Goal: Information Seeking & Learning: Learn about a topic

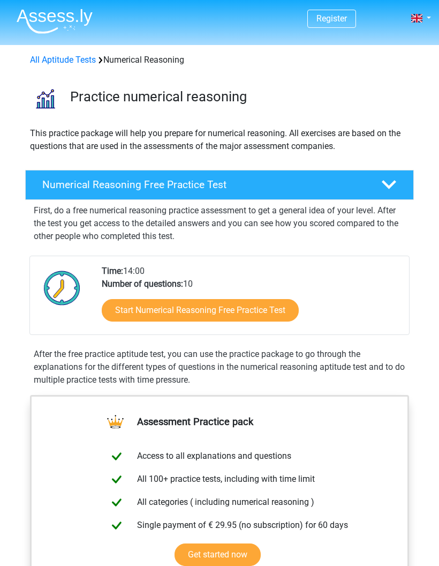
click at [149, 318] on link "Start Numerical Reasoning Free Practice Test" at bounding box center [200, 310] width 197 height 23
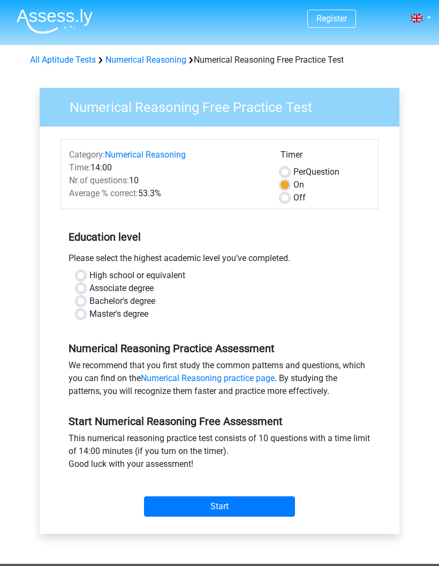
click at [90, 303] on label "Bachelor's degree" at bounding box center [123, 301] width 66 height 13
click at [84, 303] on input "Bachelor's degree" at bounding box center [81, 300] width 9 height 11
radio input "true"
click at [305, 202] on label "Off" at bounding box center [300, 197] width 12 height 13
click at [289, 202] on input "Off" at bounding box center [285, 196] width 9 height 11
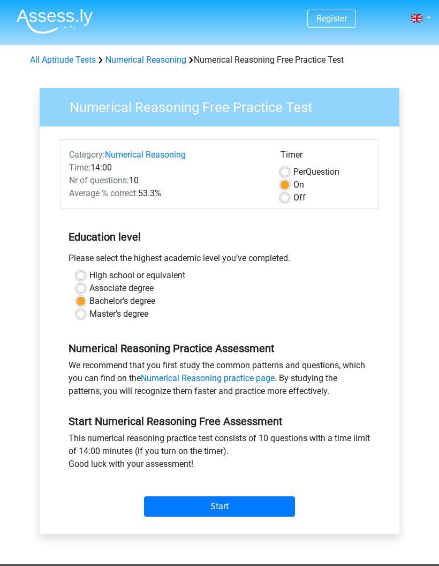
radio input "true"
click at [287, 505] on input "Start" at bounding box center [219, 506] width 151 height 20
